Goal: Task Accomplishment & Management: Use online tool/utility

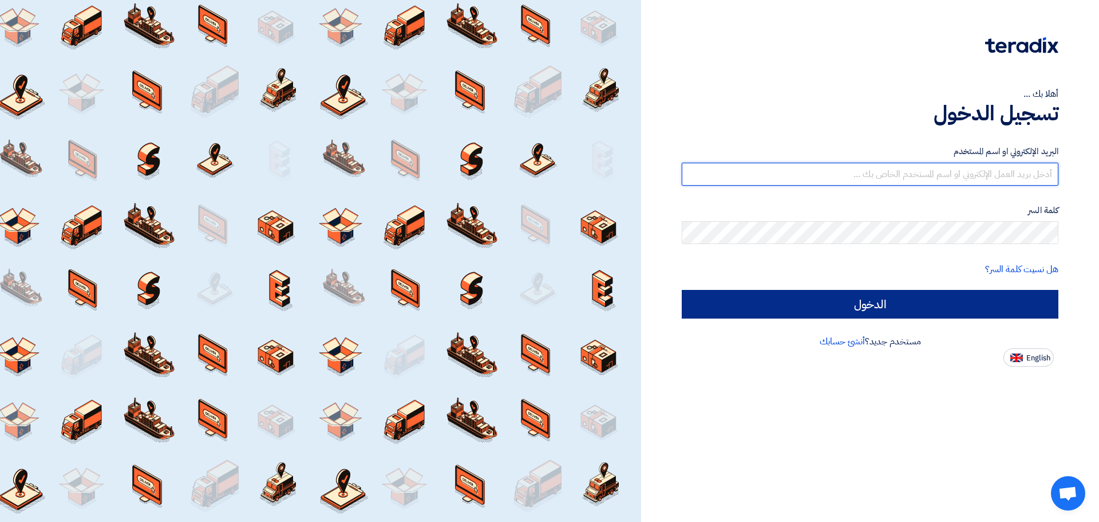
type input "[EMAIL_ADDRESS][DOMAIN_NAME]"
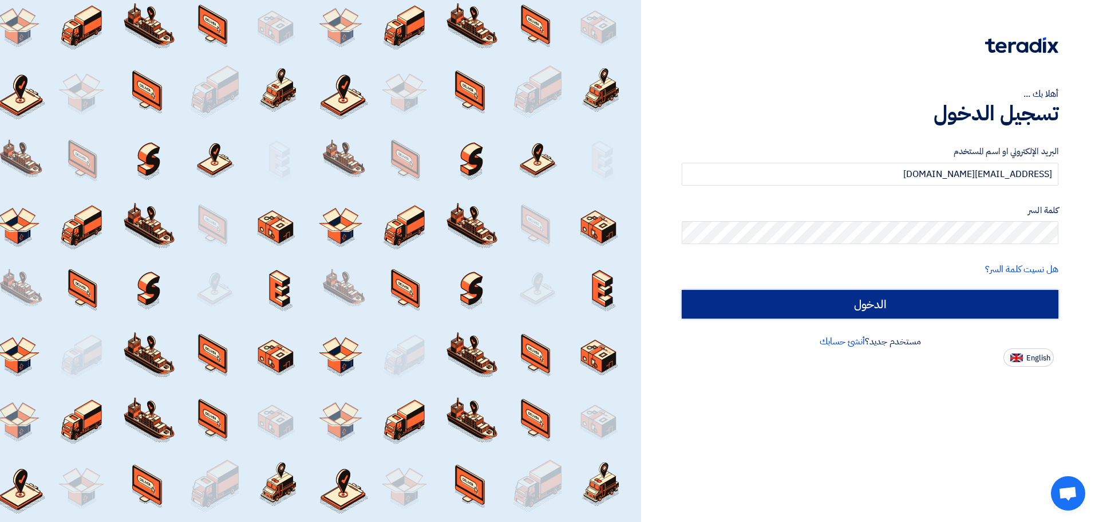
click at [955, 299] on input "الدخول" at bounding box center [870, 304] width 377 height 29
type input "Sign in"
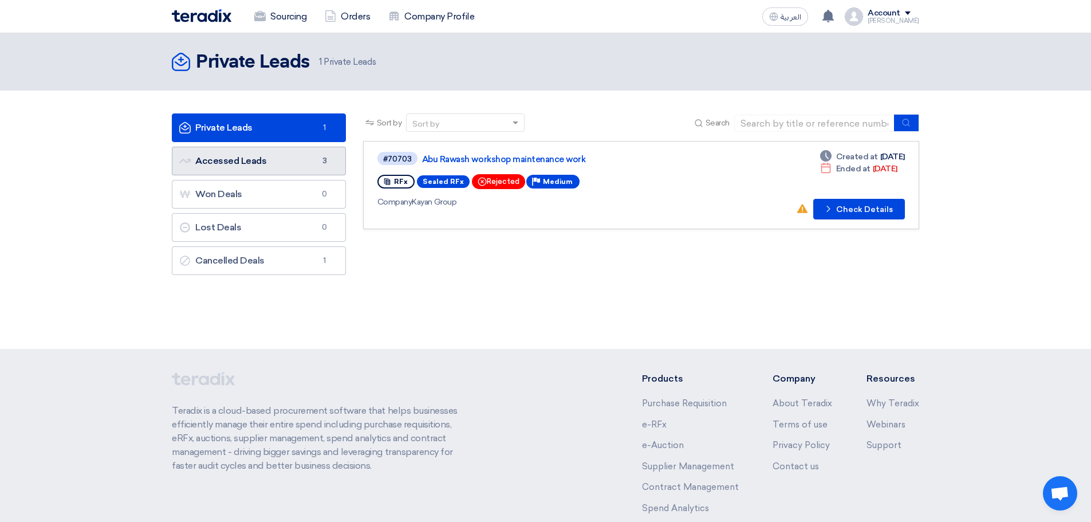
click at [274, 162] on link "Accessed Leads Accessed Leads 3" at bounding box center [259, 161] width 174 height 29
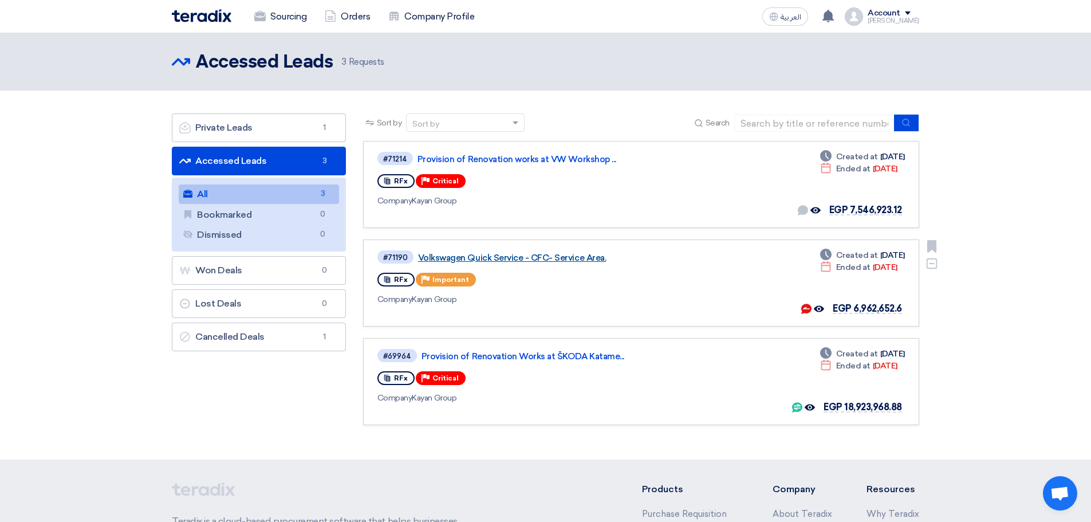
click at [547, 260] on link "Volkswagen Quick Service - CFC- Service Area." at bounding box center [561, 257] width 286 height 10
